Goal: Task Accomplishment & Management: Use online tool/utility

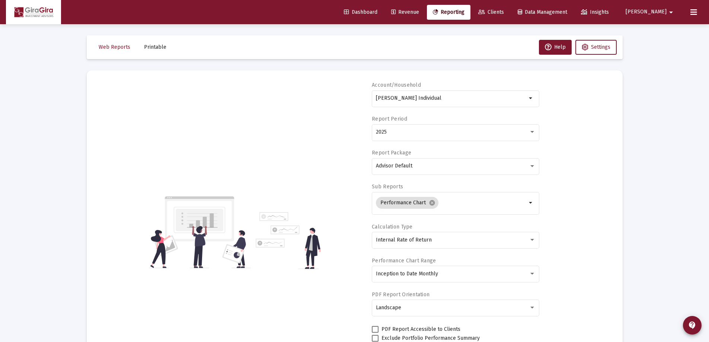
select select "View all"
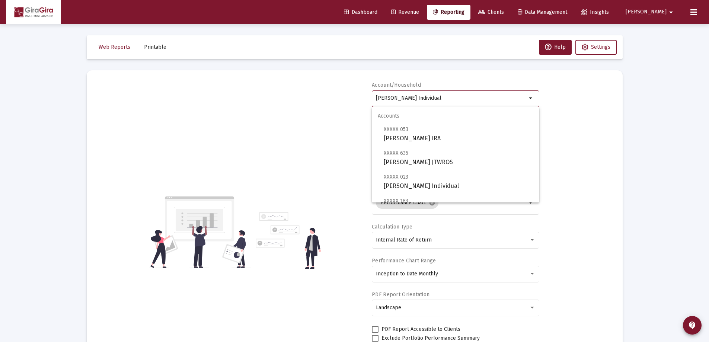
drag, startPoint x: 376, startPoint y: 96, endPoint x: 747, endPoint y: 135, distance: 372.9
click at [708, 135] on html "Dashboard Revenue Reporting Clients Data Management Insights [PERSON_NAME] Inte…" at bounding box center [354, 171] width 709 height 342
click at [414, 180] on span "XXXXX 570 [PERSON_NAME] [PERSON_NAME]" at bounding box center [458, 181] width 150 height 18
type input "[PERSON_NAME] [PERSON_NAME]"
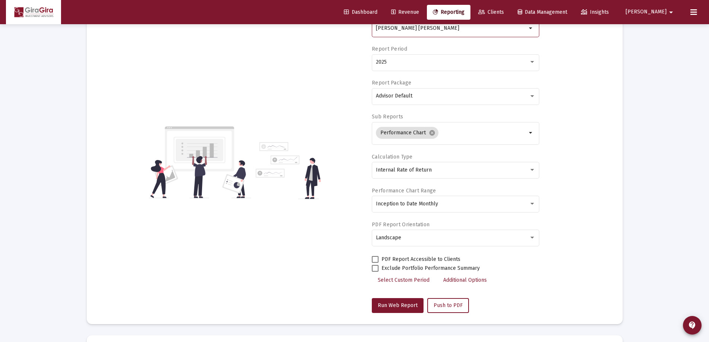
scroll to position [74, 0]
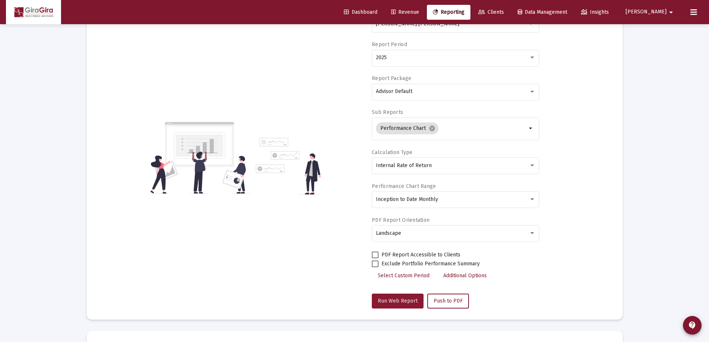
click at [395, 299] on span "Run Web Report" at bounding box center [398, 301] width 40 height 6
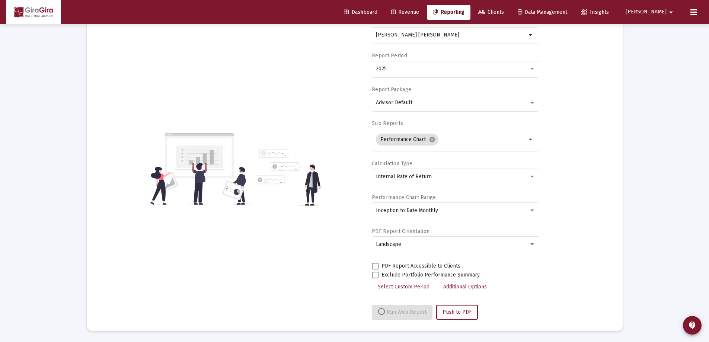
select select "View all"
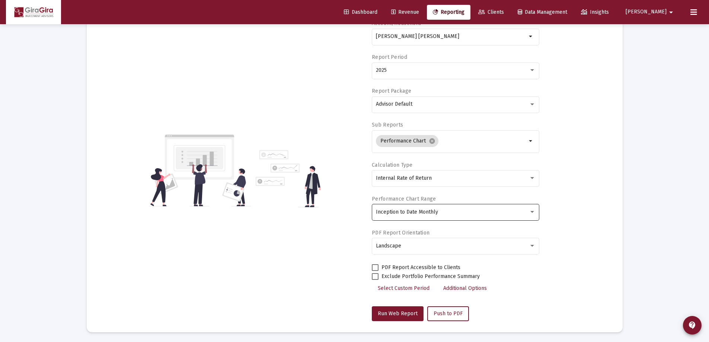
scroll to position [0, 0]
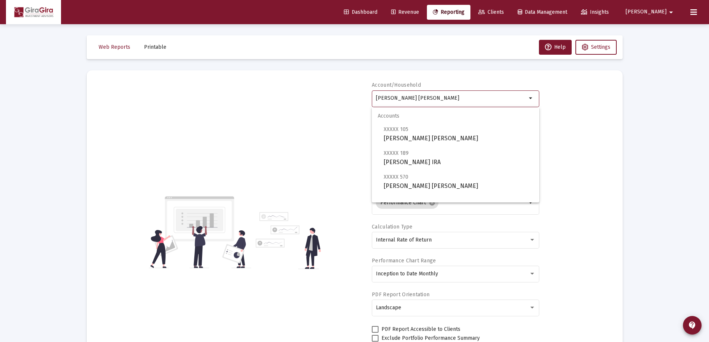
click at [389, 95] on input "[PERSON_NAME] [PERSON_NAME]" at bounding box center [451, 98] width 151 height 6
click at [408, 135] on span "XXXXX 105 [PERSON_NAME] [PERSON_NAME]" at bounding box center [458, 134] width 150 height 18
type input "[PERSON_NAME] [PERSON_NAME]"
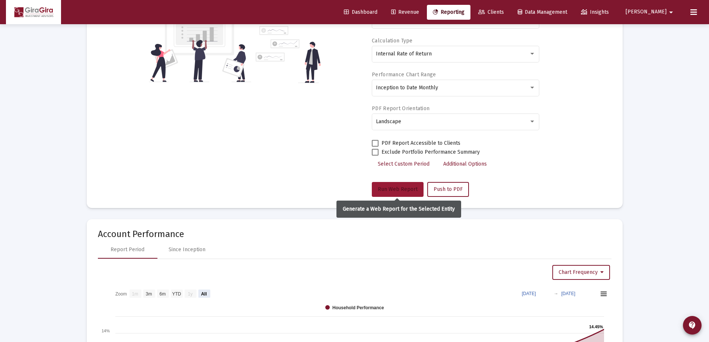
click at [399, 189] on span "Run Web Report" at bounding box center [398, 189] width 40 height 6
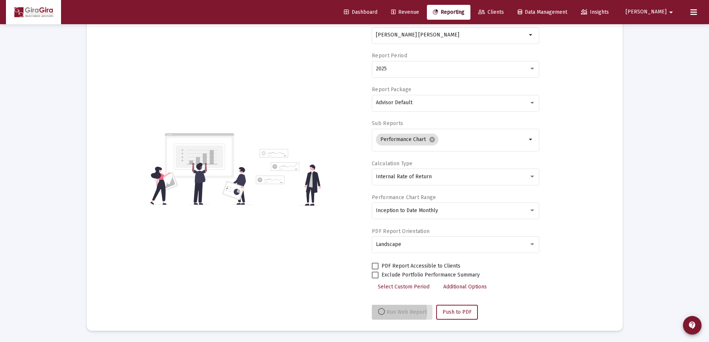
scroll to position [63, 0]
select select "View all"
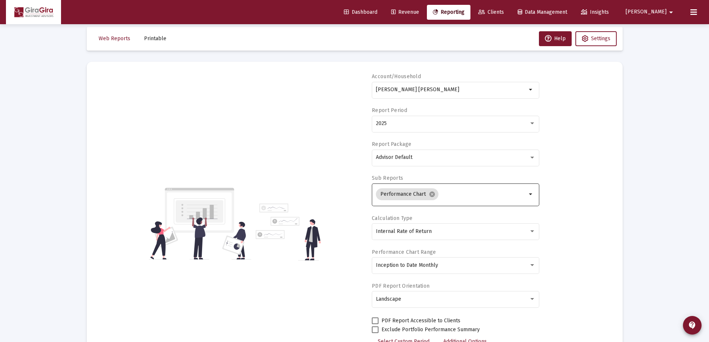
scroll to position [0, 0]
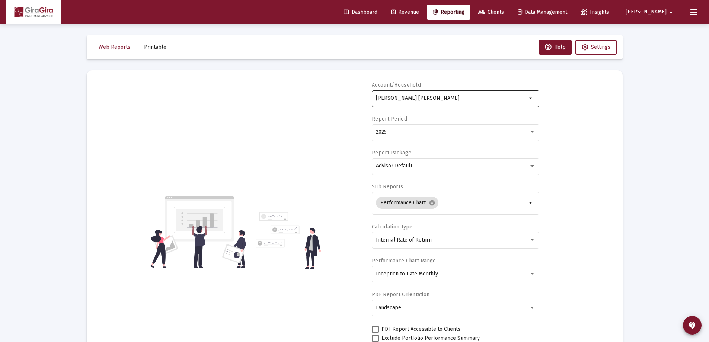
click at [410, 99] on input "[PERSON_NAME] [PERSON_NAME]" at bounding box center [451, 98] width 151 height 6
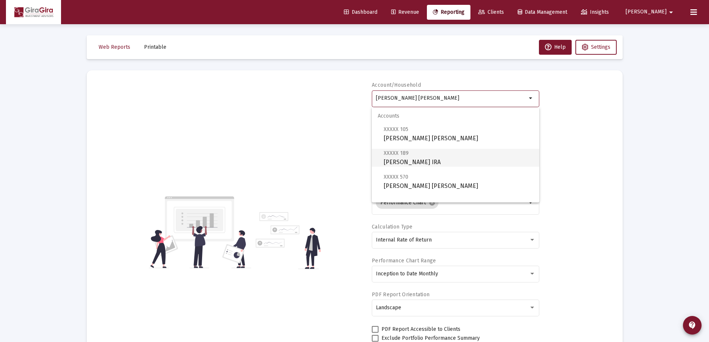
click at [415, 160] on span "XXXXX 189 [PERSON_NAME] IRA" at bounding box center [458, 157] width 150 height 18
type input "[PERSON_NAME] IRA"
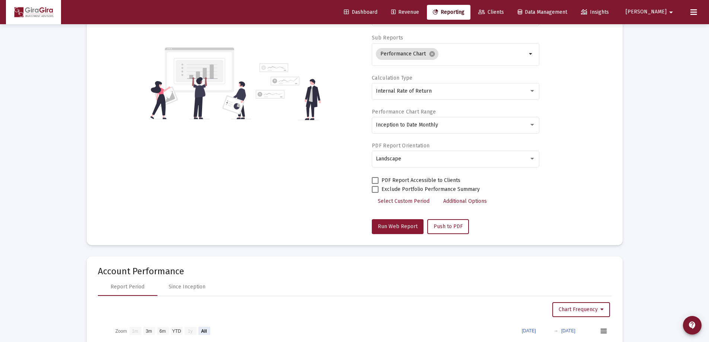
click at [403, 224] on span "Run Web Report" at bounding box center [398, 226] width 40 height 6
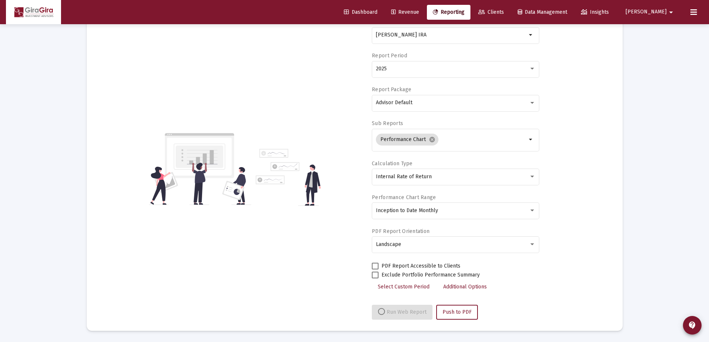
select select "View all"
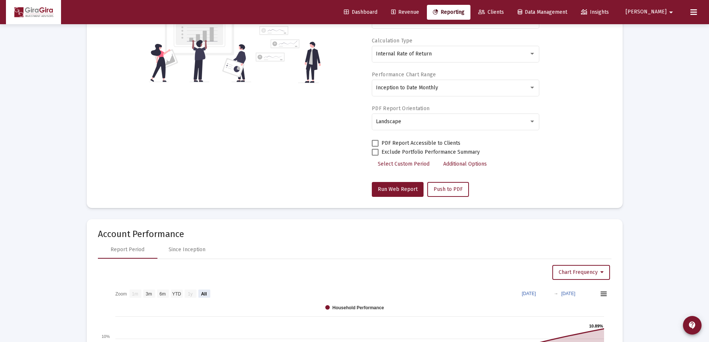
scroll to position [112, 0]
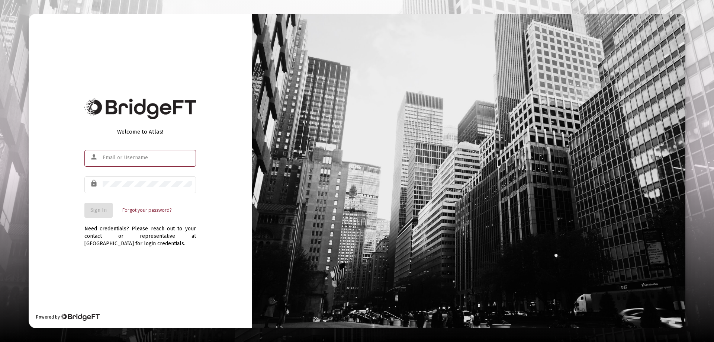
click at [121, 155] on div at bounding box center [147, 157] width 89 height 18
click at [112, 160] on input "text" at bounding box center [147, 158] width 89 height 6
type input "john@gira-advisors.com"
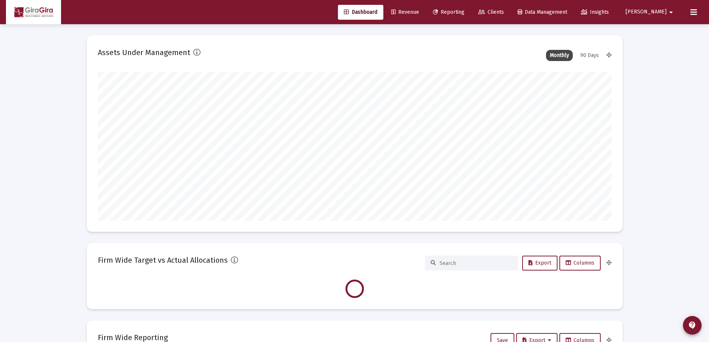
scroll to position [149, 276]
type input "[DATE]"
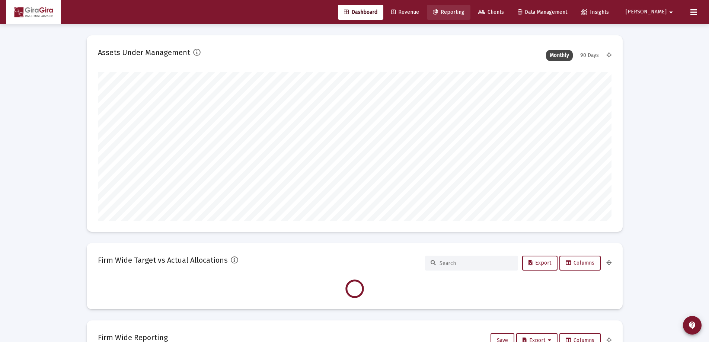
click at [464, 11] on span "Reporting" at bounding box center [449, 12] width 32 height 6
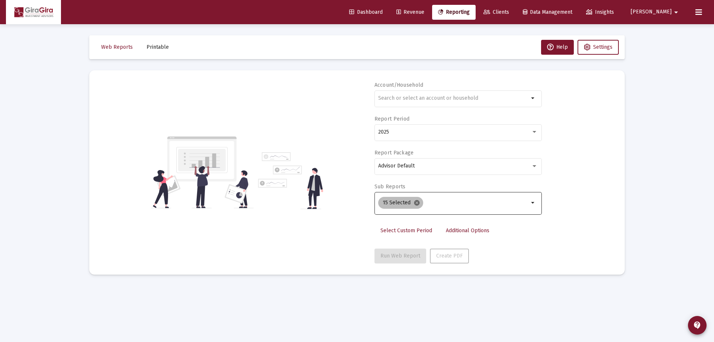
click at [415, 202] on mat-icon "cancel" at bounding box center [417, 202] width 7 height 7
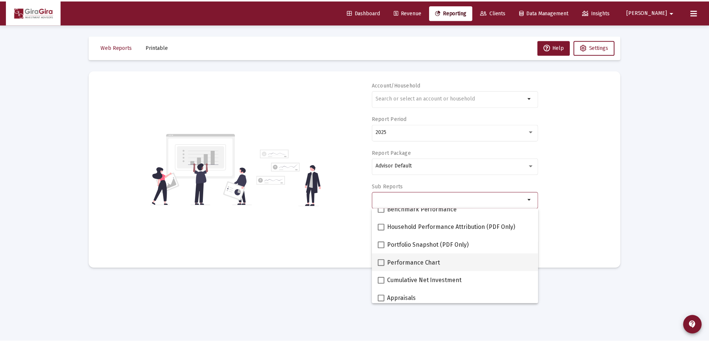
scroll to position [74, 0]
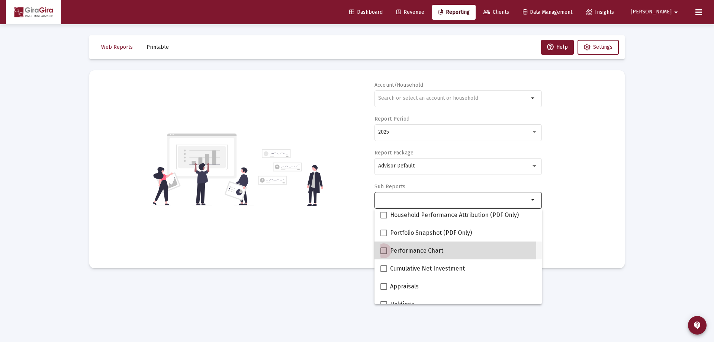
click at [383, 251] on span at bounding box center [384, 250] width 7 height 7
click at [383, 254] on input "Performance Chart" at bounding box center [383, 254] width 0 height 0
checkbox input "true"
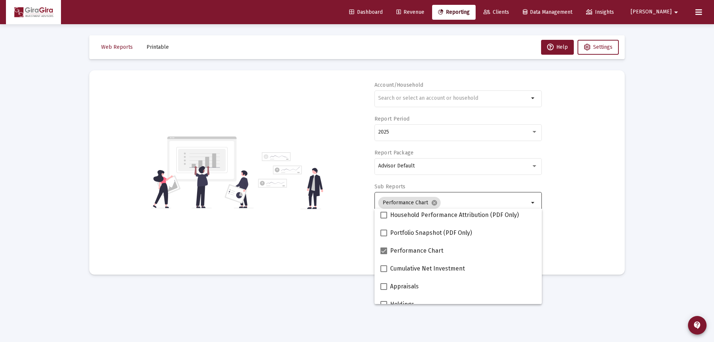
click at [569, 240] on div "Account/Household arrow_drop_down Report Period 2025 Report Package Advisor Def…" at bounding box center [356, 172] width 513 height 182
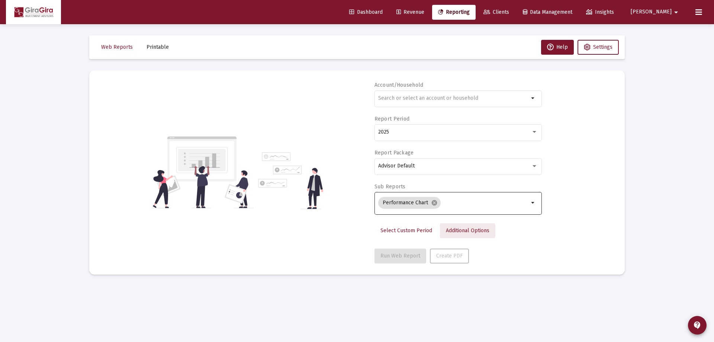
click at [474, 229] on span "Additional Options" at bounding box center [468, 230] width 44 height 6
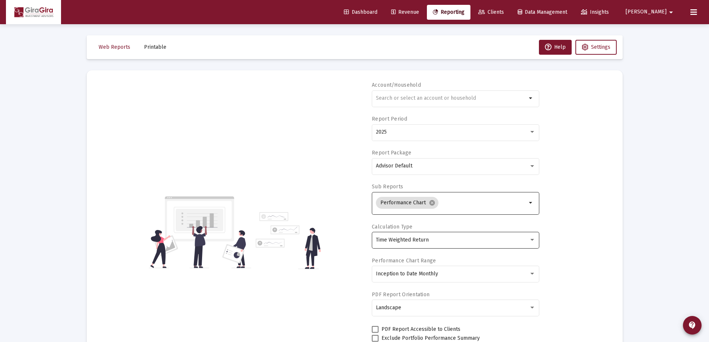
click at [431, 238] on div "Time Weighted Return" at bounding box center [452, 240] width 153 height 6
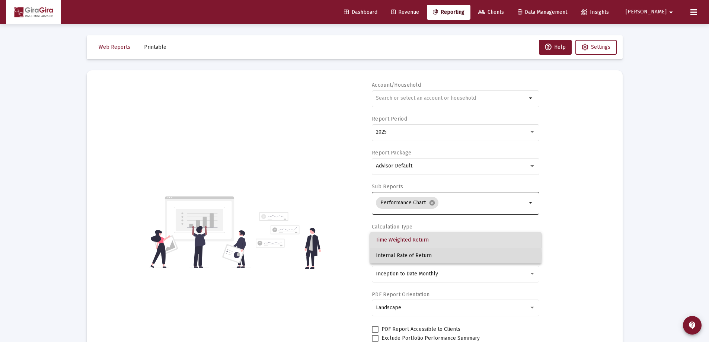
click at [416, 256] on span "Internal Rate of Return" at bounding box center [456, 256] width 160 height 16
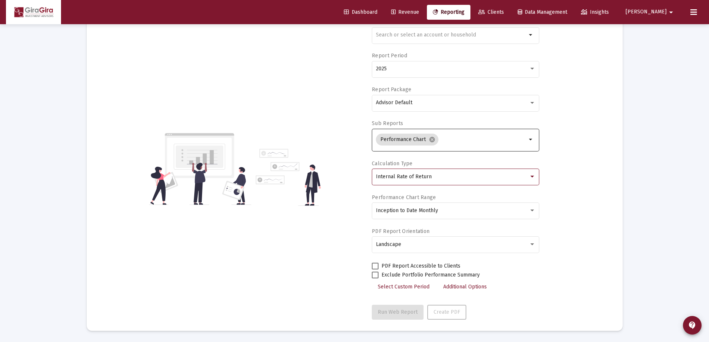
scroll to position [0, 0]
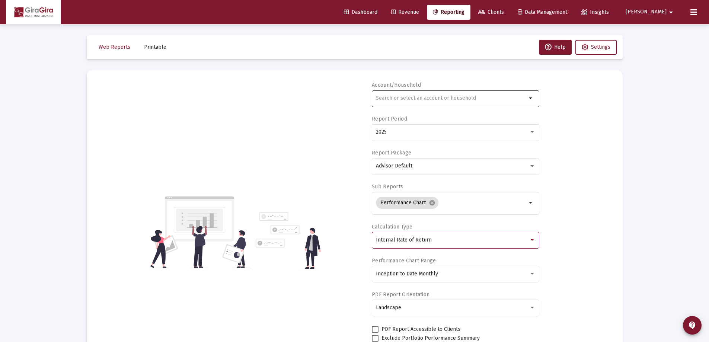
drag, startPoint x: 376, startPoint y: 93, endPoint x: 372, endPoint y: 93, distance: 4.1
click at [373, 93] on div "arrow_drop_down" at bounding box center [455, 98] width 167 height 18
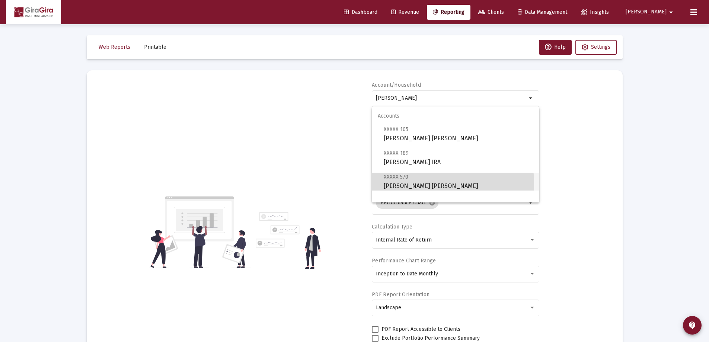
click at [407, 184] on span "XXXXX 570 [PERSON_NAME] [PERSON_NAME]" at bounding box center [458, 181] width 150 height 18
type input "[PERSON_NAME] [PERSON_NAME]"
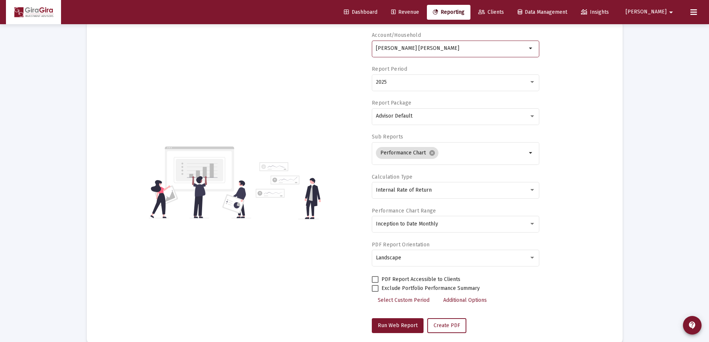
scroll to position [63, 0]
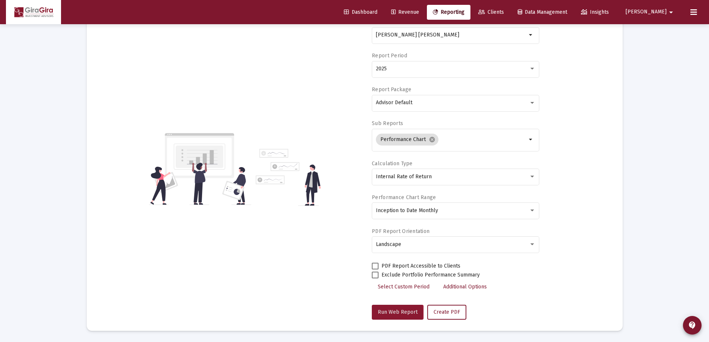
click at [392, 312] on span "Run Web Report" at bounding box center [398, 312] width 40 height 6
select select "View all"
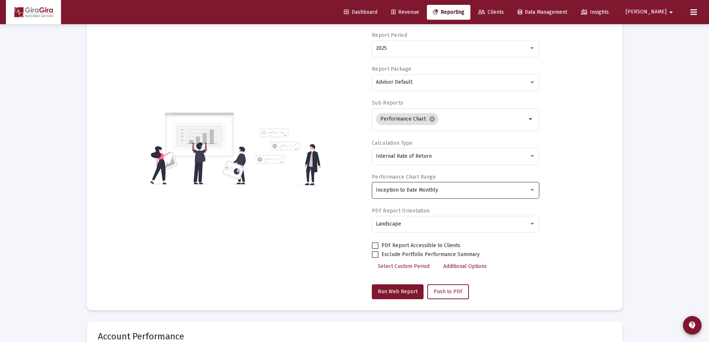
scroll to position [37, 0]
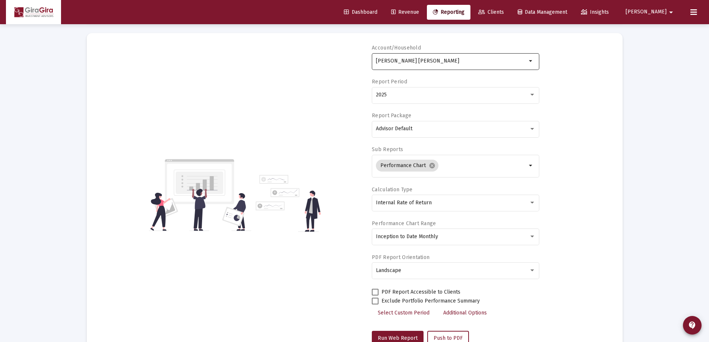
click at [395, 60] on input "[PERSON_NAME] [PERSON_NAME]" at bounding box center [451, 61] width 151 height 6
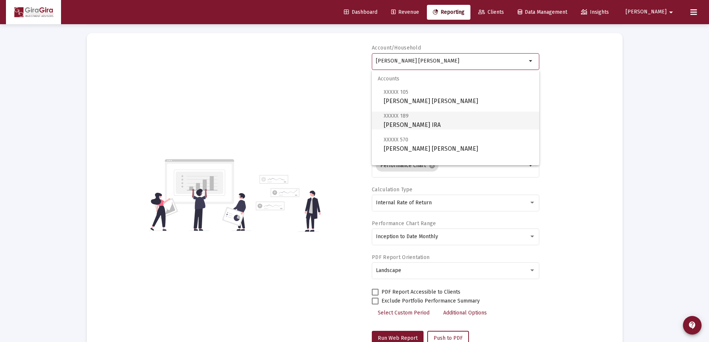
click at [412, 121] on span "XXXXX 189 [PERSON_NAME] IRA" at bounding box center [458, 120] width 150 height 18
type input "[PERSON_NAME] IRA"
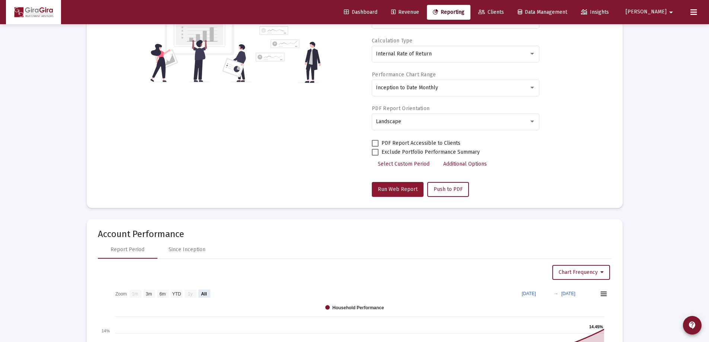
click at [400, 189] on span "Run Web Report" at bounding box center [398, 189] width 40 height 6
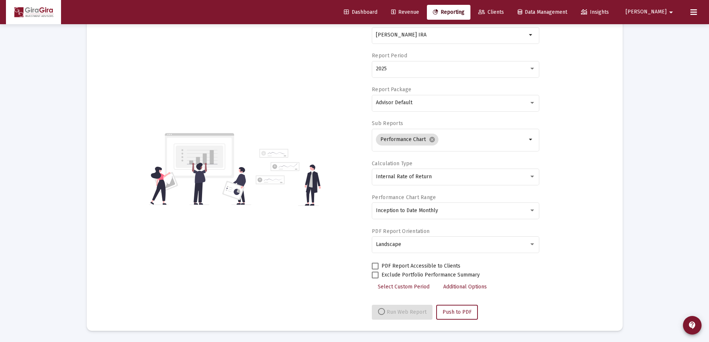
select select "View all"
